Goal: Task Accomplishment & Management: Complete application form

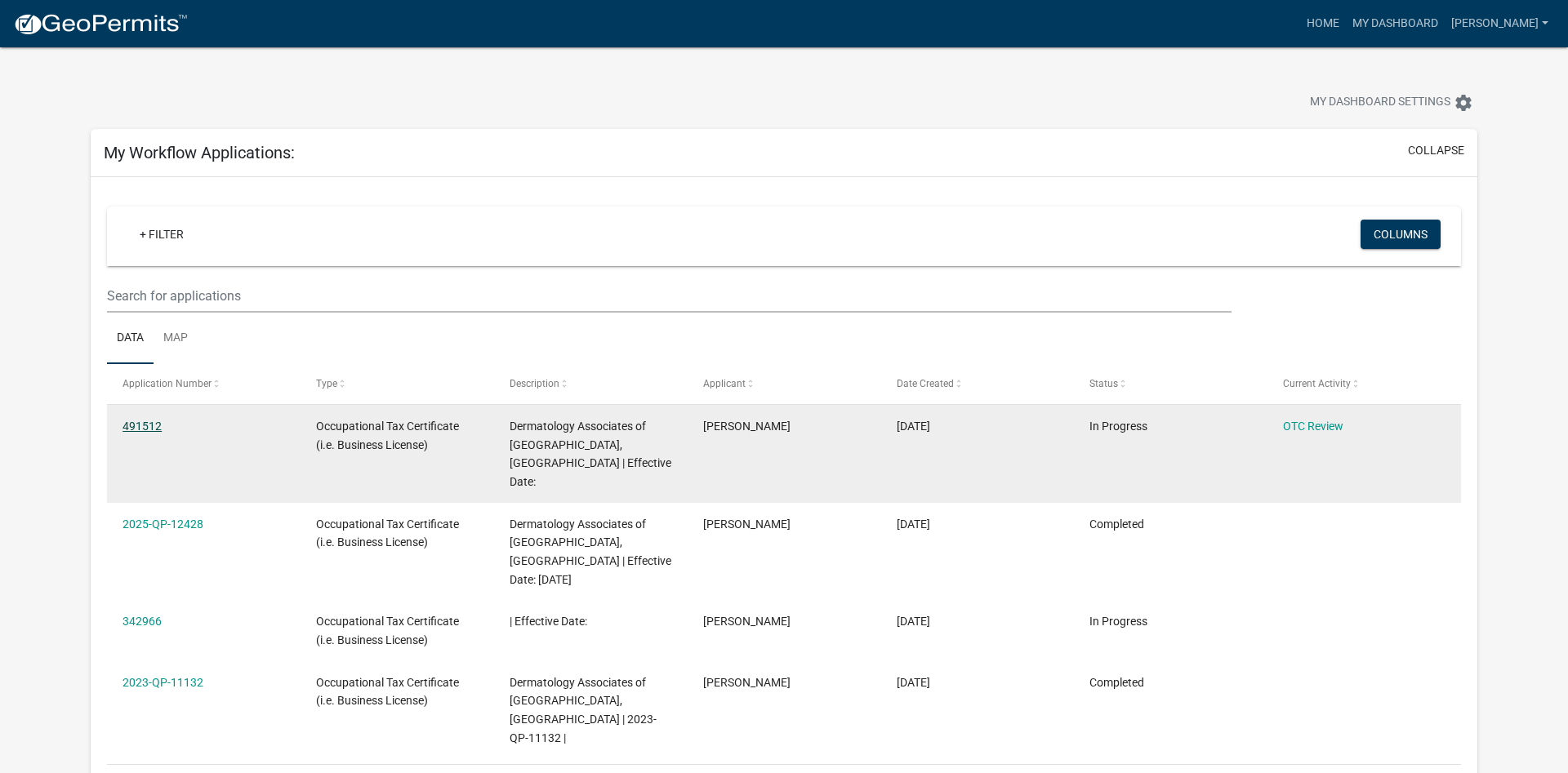
click at [145, 421] on link "491512" at bounding box center [142, 426] width 39 height 13
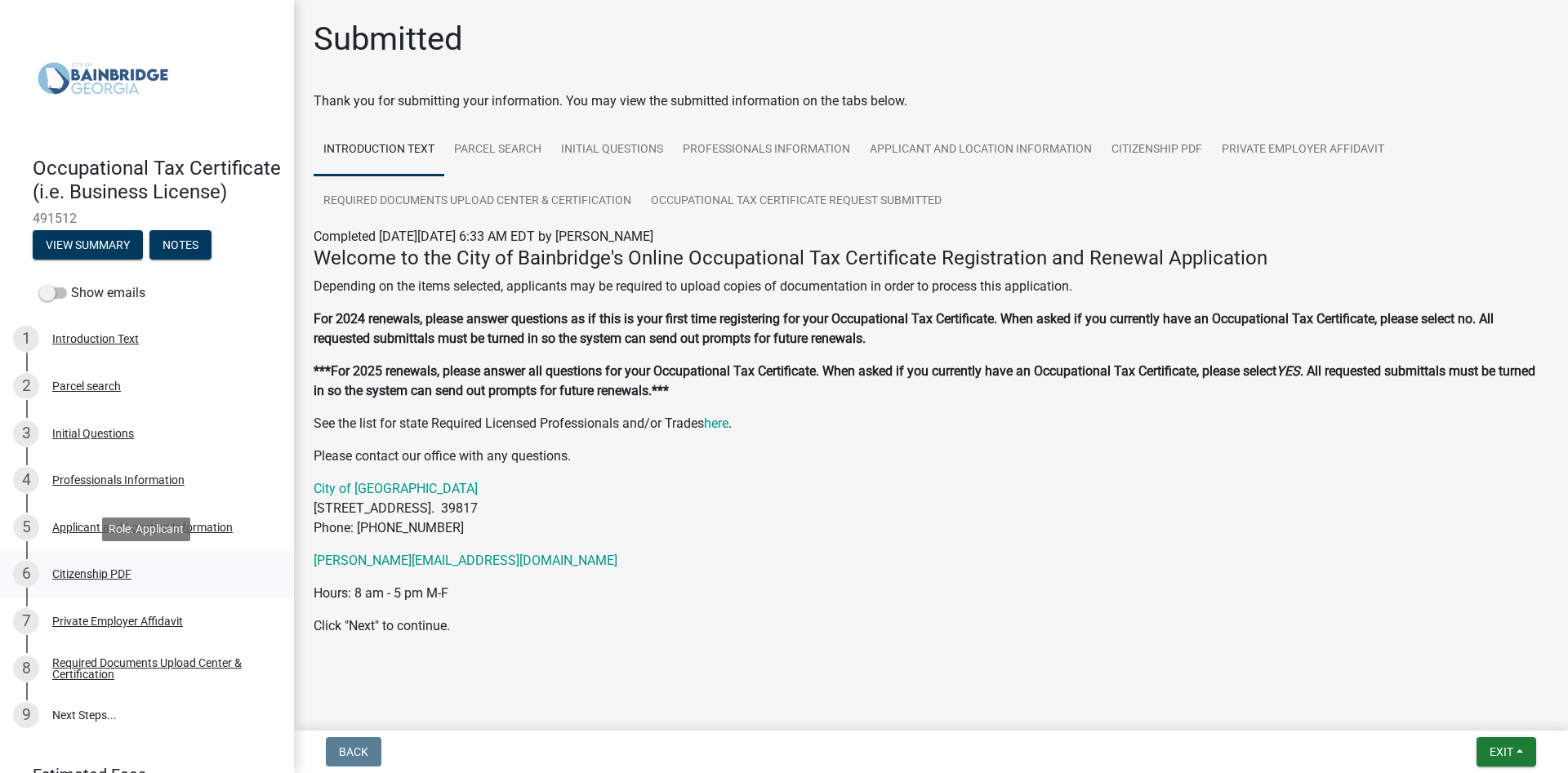
scroll to position [81, 0]
click at [1506, 755] on span "Exit" at bounding box center [1501, 752] width 23 height 13
click at [1319, 673] on div "Submitted Thank you for submitting your information. You may view the submitted…" at bounding box center [931, 351] width 1259 height 664
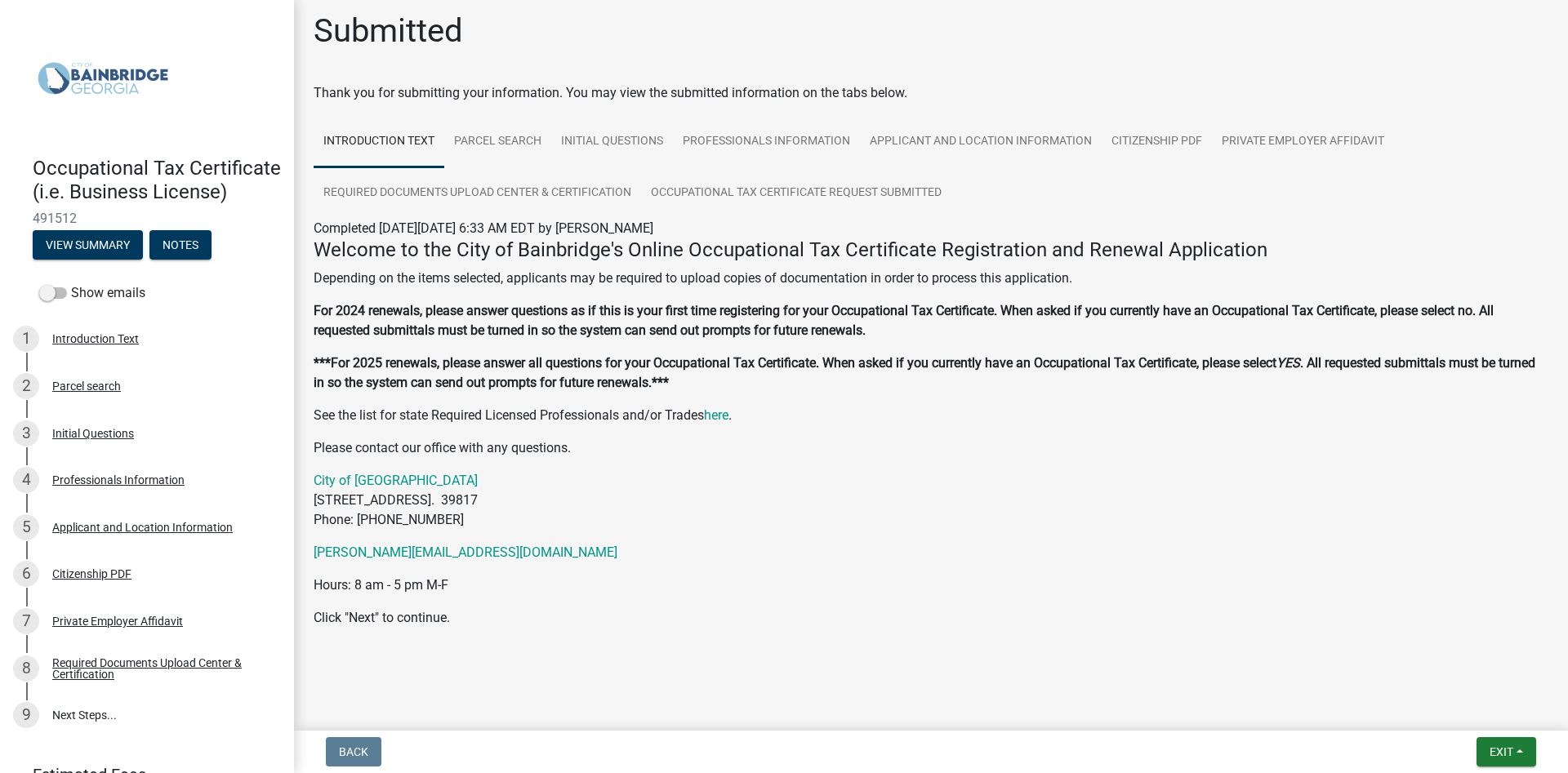
click at [98, 79] on img at bounding box center [103, 78] width 141 height 122
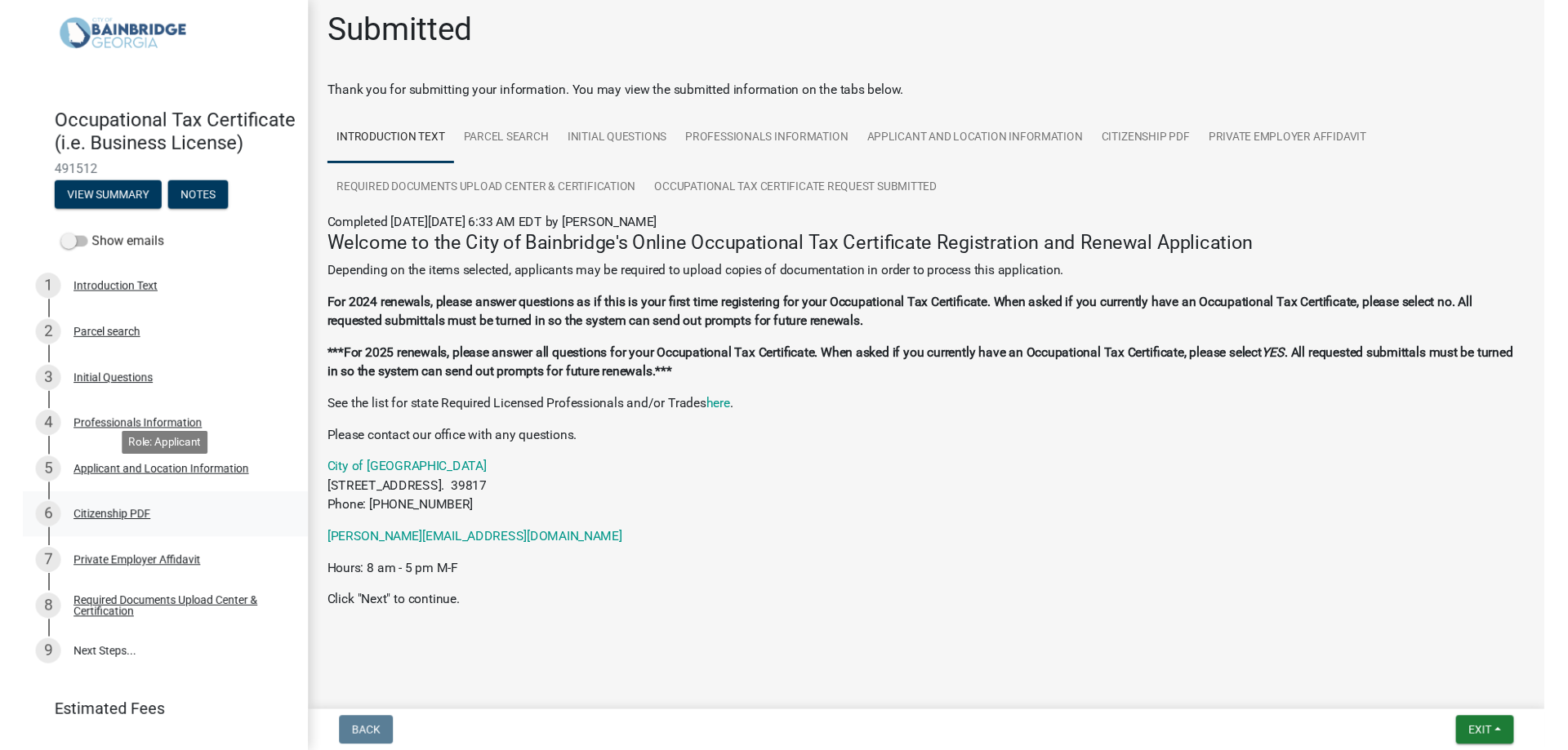
scroll to position [81, 0]
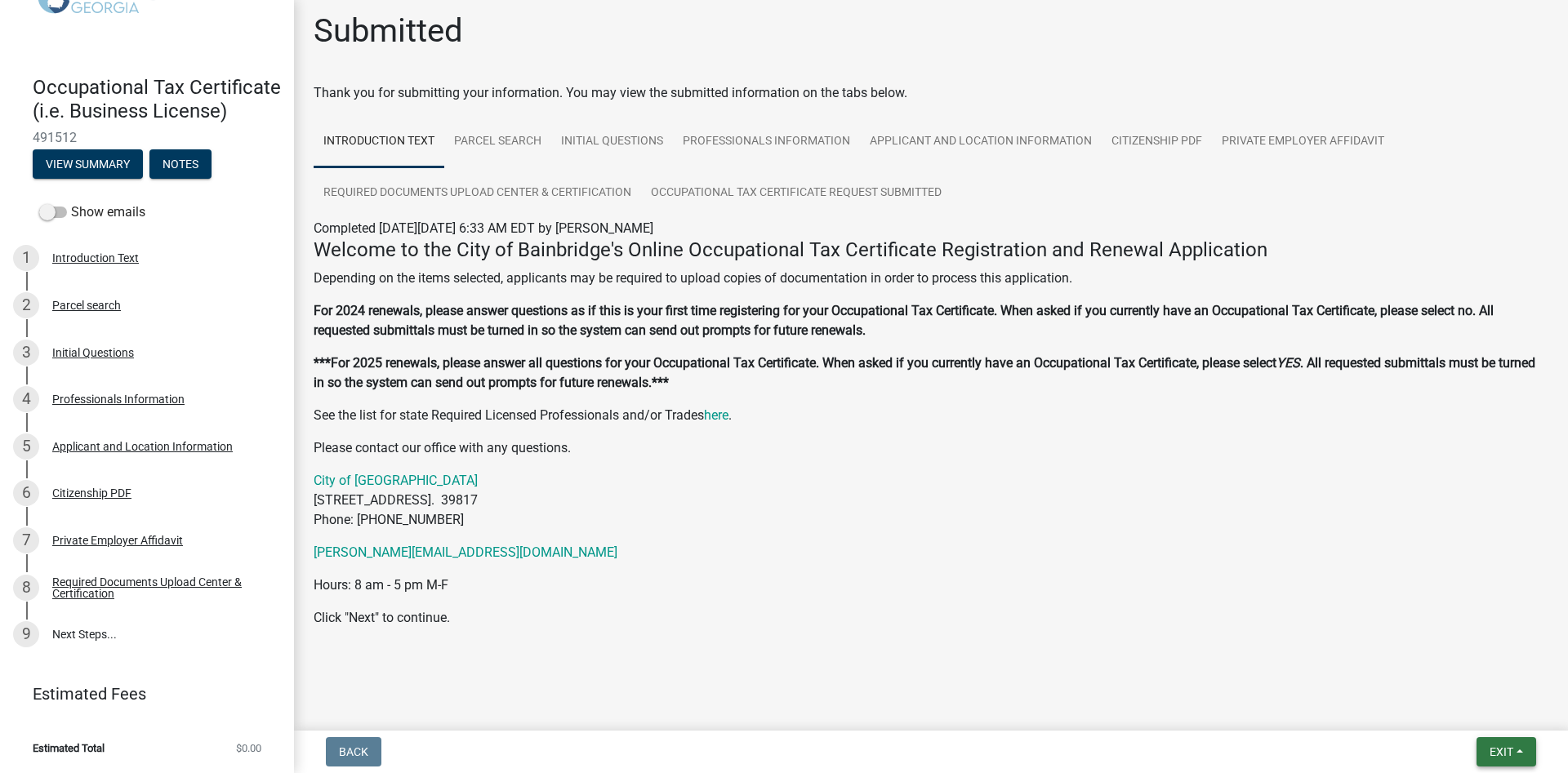
click at [1501, 746] on span "Exit" at bounding box center [1501, 752] width 23 height 13
click at [1482, 711] on button "Save & Exit" at bounding box center [1471, 709] width 131 height 39
